Goal: Check status: Check status

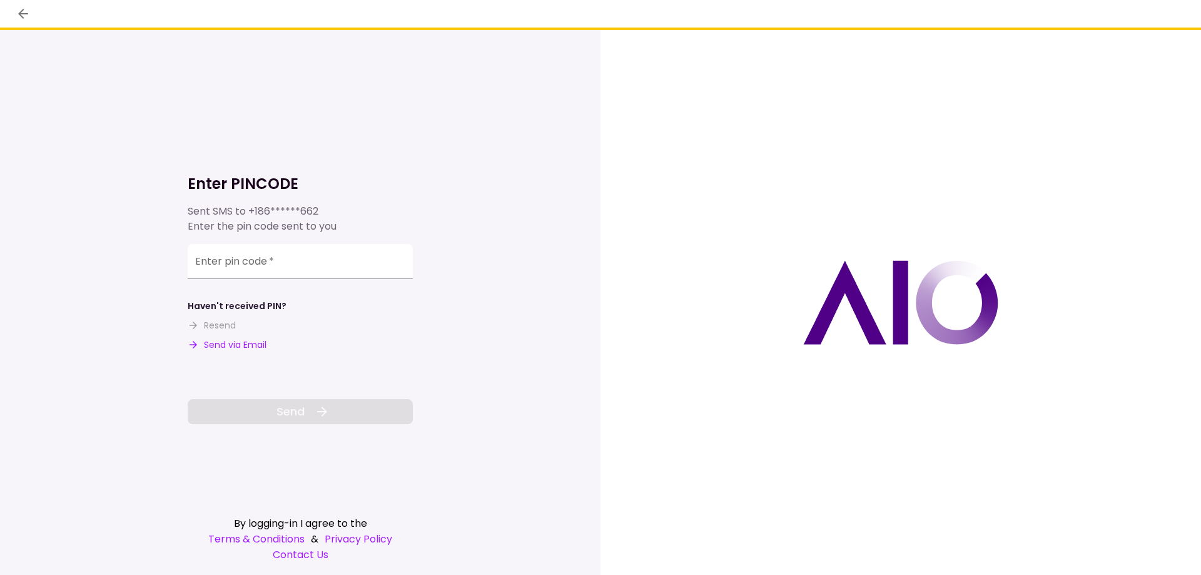
click at [242, 342] on button "Send via Email" at bounding box center [227, 345] width 79 height 13
click at [319, 273] on input "Enter pin code   *" at bounding box center [300, 263] width 225 height 35
paste input "******"
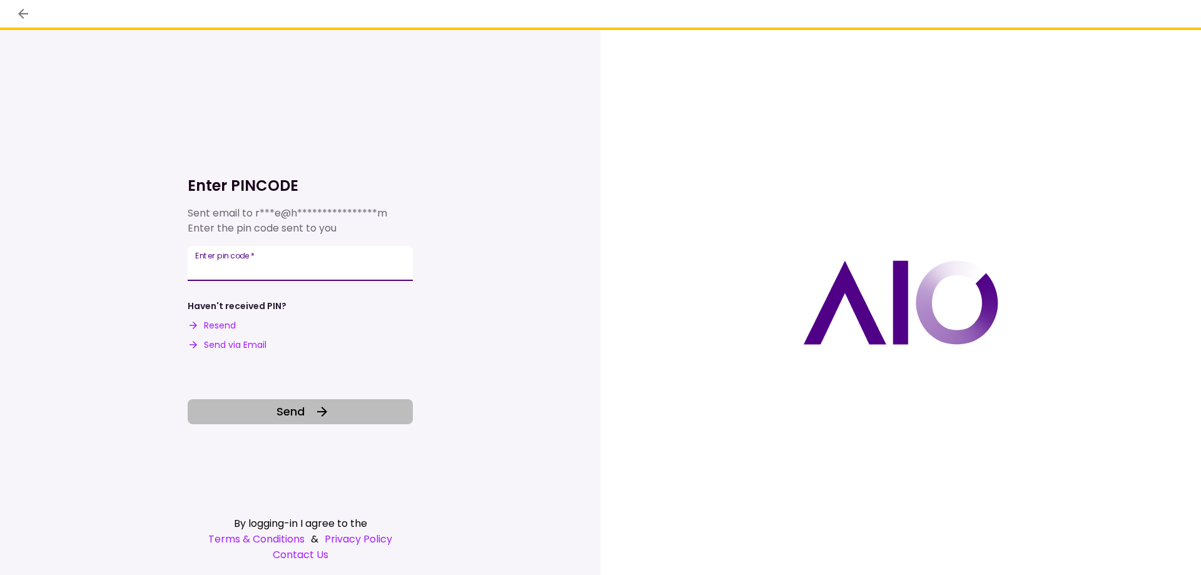
type input "******"
click at [320, 411] on icon at bounding box center [322, 412] width 10 height 10
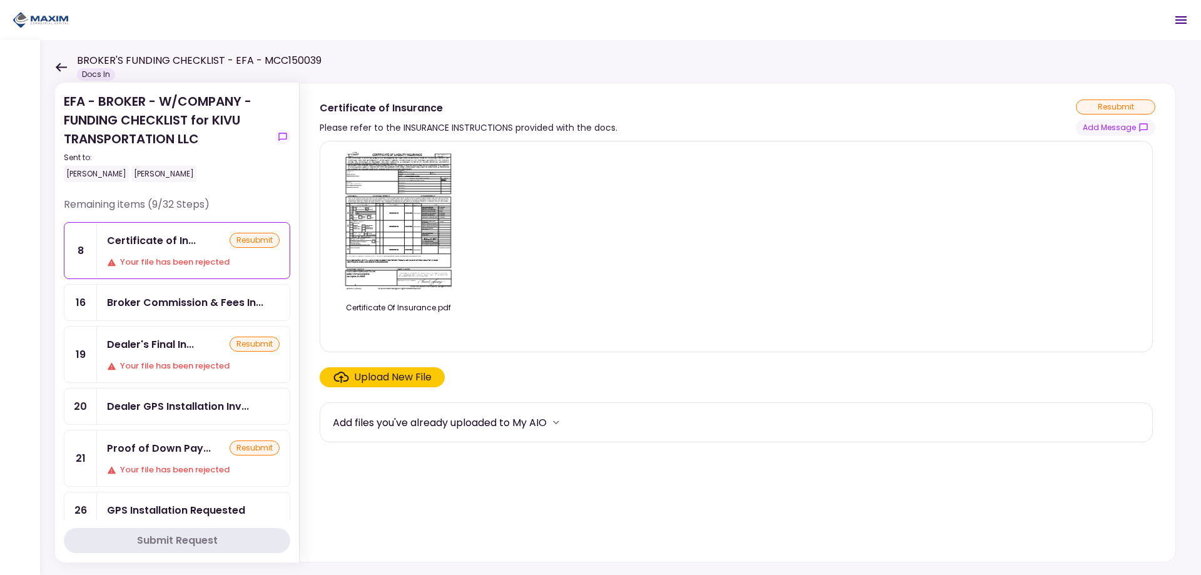
click at [1117, 104] on div "resubmit" at bounding box center [1115, 106] width 79 height 15
click at [203, 345] on div "Dealer's Final In... resubmit" at bounding box center [193, 345] width 173 height 16
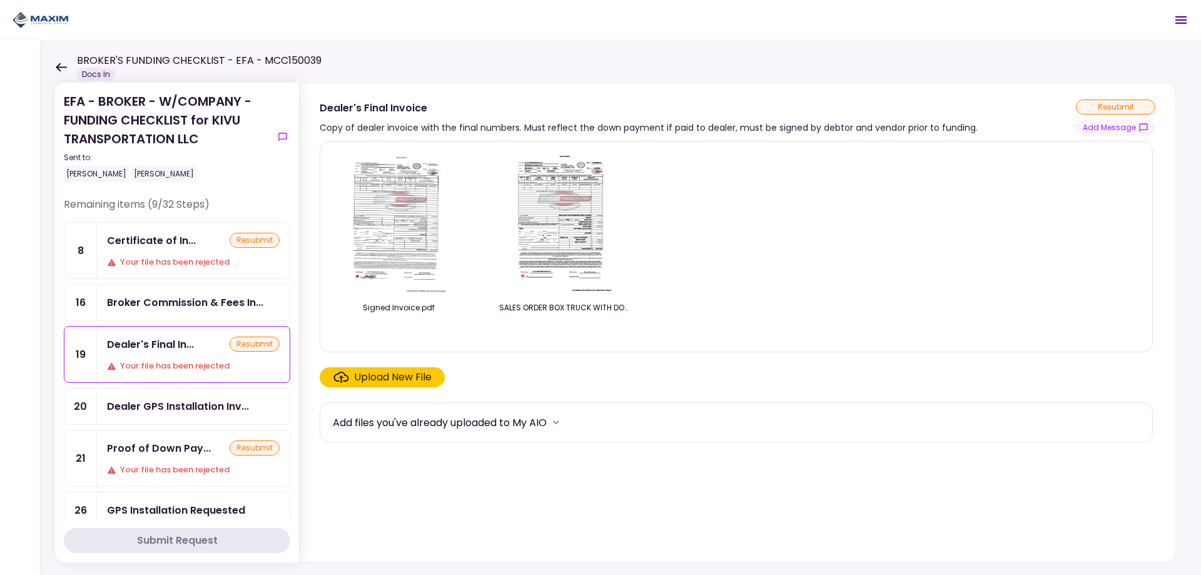
click at [564, 220] on img at bounding box center [564, 222] width 111 height 143
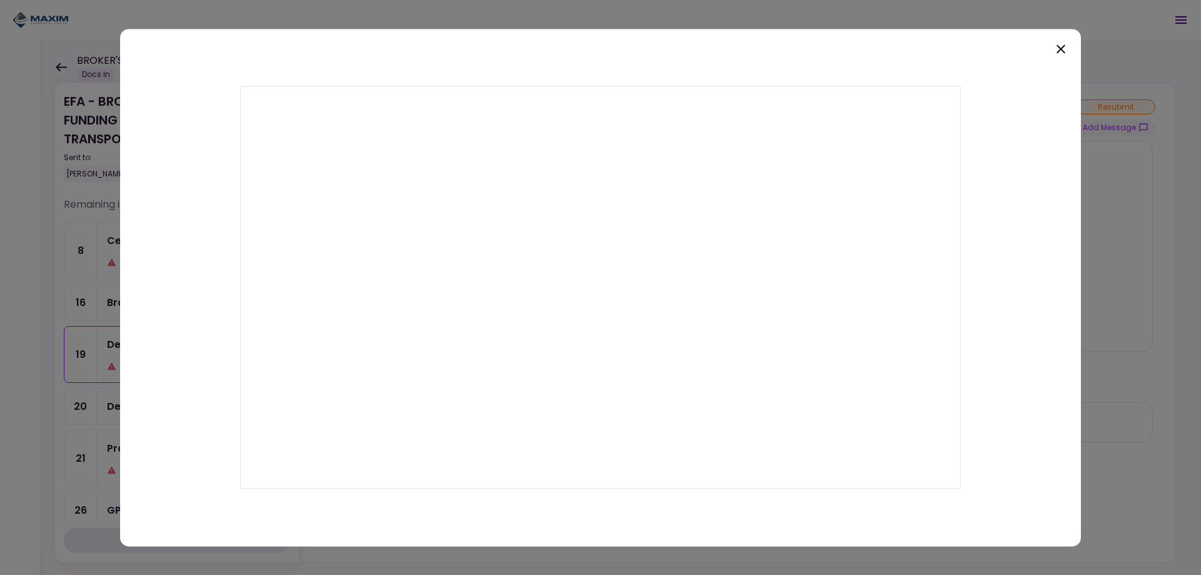
click at [1093, 307] on div at bounding box center [600, 287] width 1201 height 575
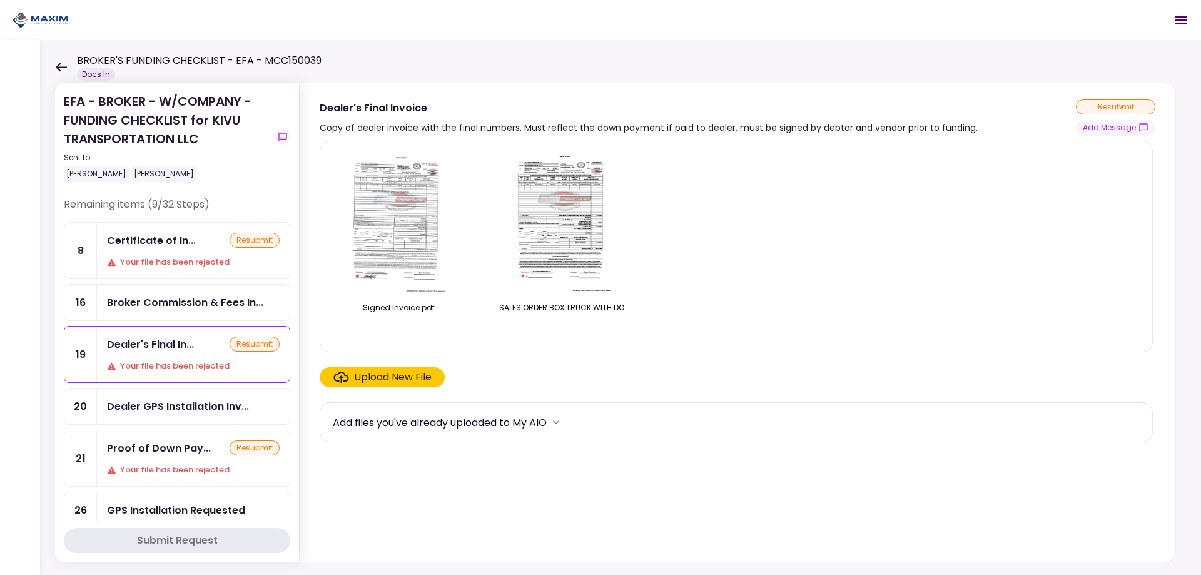
click at [385, 199] on img at bounding box center [398, 222] width 111 height 143
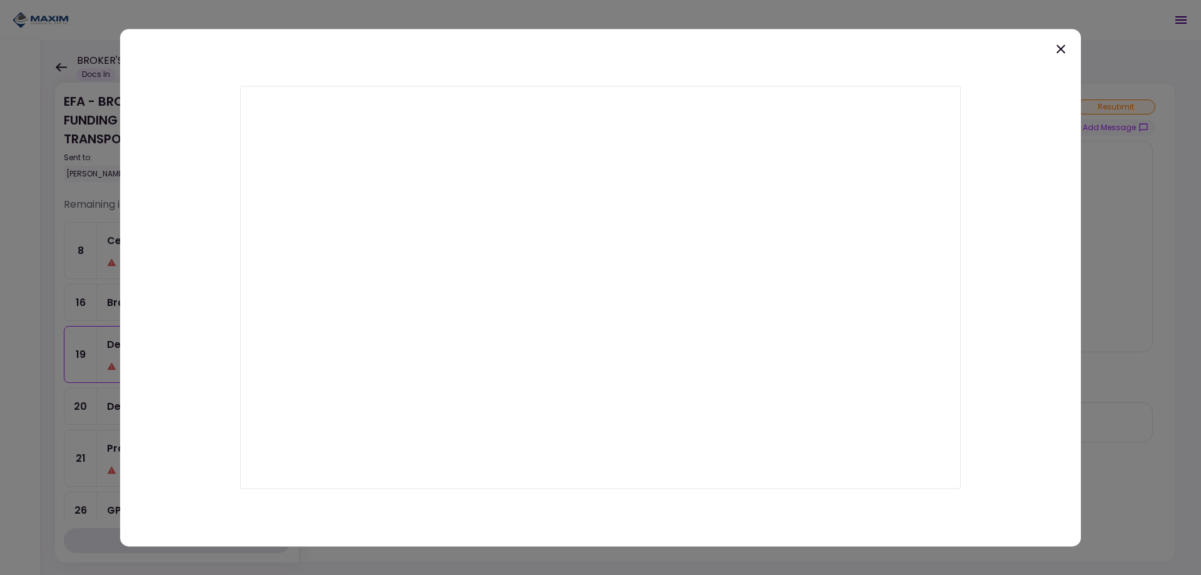
click at [1106, 300] on div at bounding box center [600, 287] width 1201 height 575
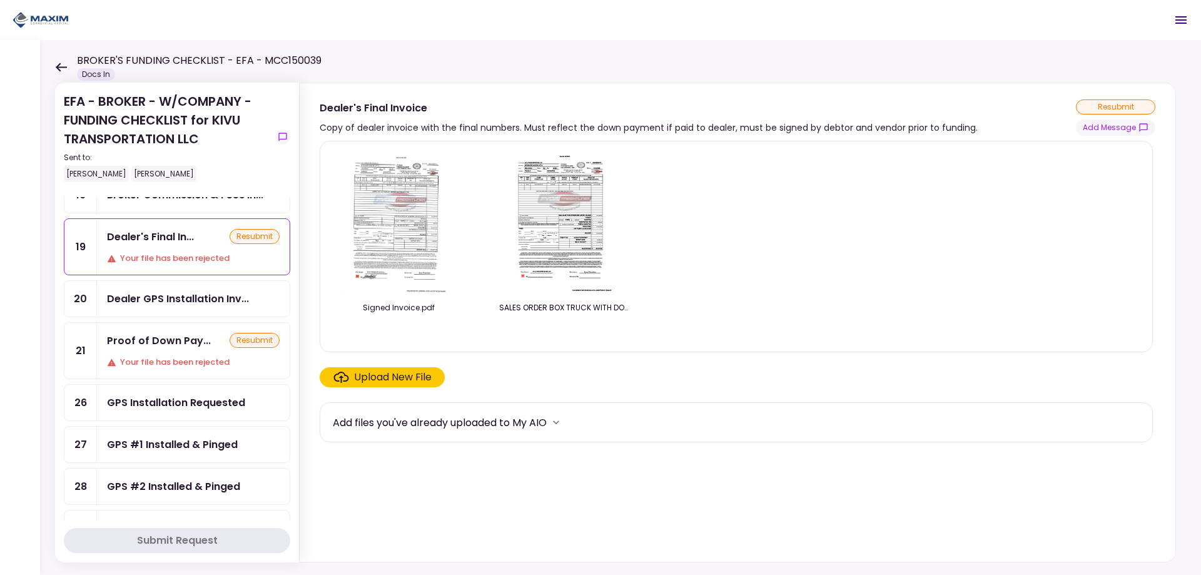
scroll to position [125, 0]
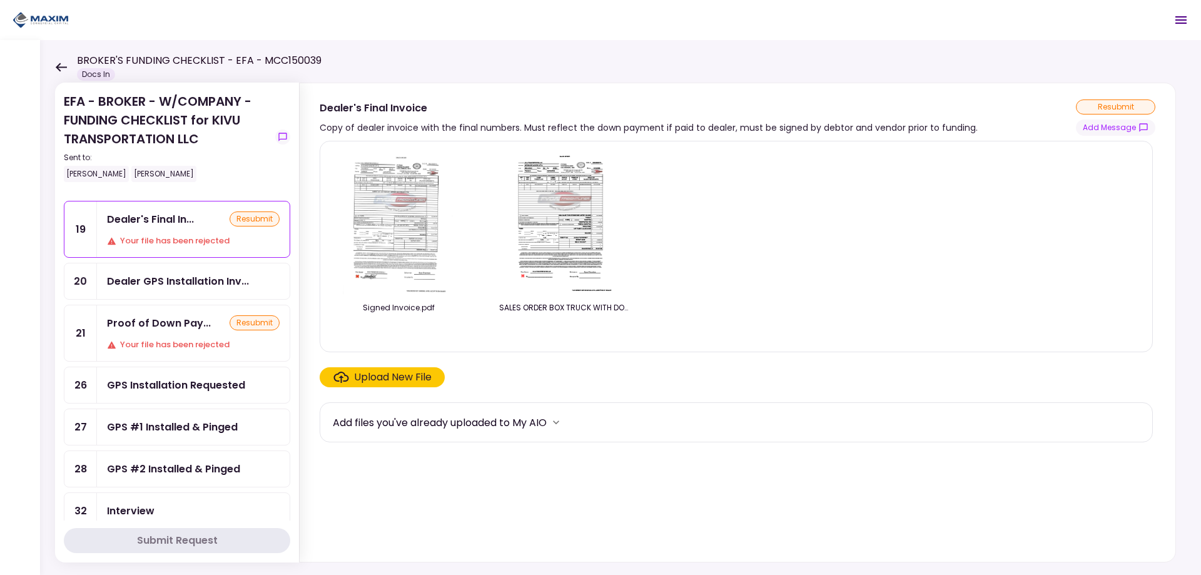
click at [206, 280] on div "Dealer GPS Installation Inv..." at bounding box center [178, 281] width 142 height 16
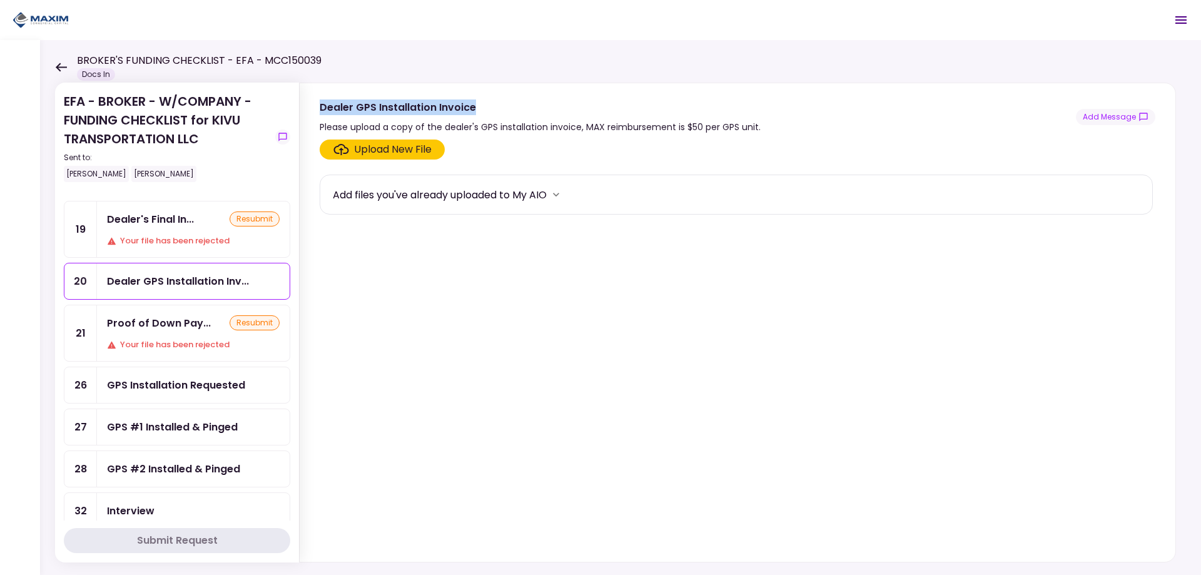
drag, startPoint x: 482, startPoint y: 101, endPoint x: 320, endPoint y: 112, distance: 162.5
click at [320, 112] on div "Dealer GPS Installation Invoice" at bounding box center [540, 107] width 441 height 16
copy div "Dealer GPS Installation Invoice"
click at [199, 392] on div "GPS Installation Requested" at bounding box center [176, 385] width 138 height 16
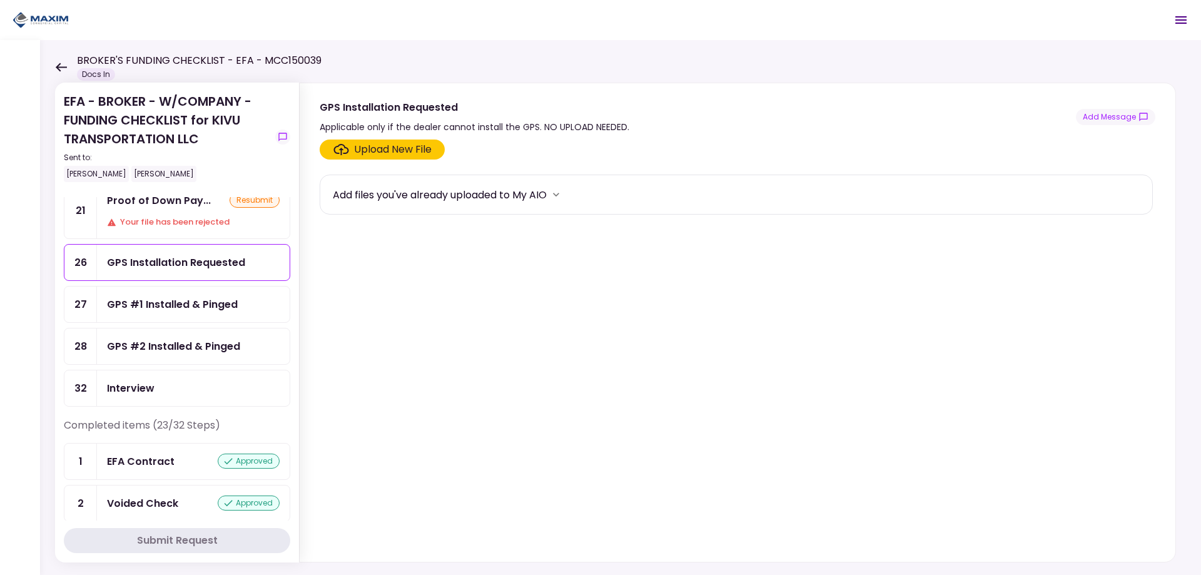
scroll to position [250, 0]
